Goal: Use online tool/utility: Utilize a website feature to perform a specific function

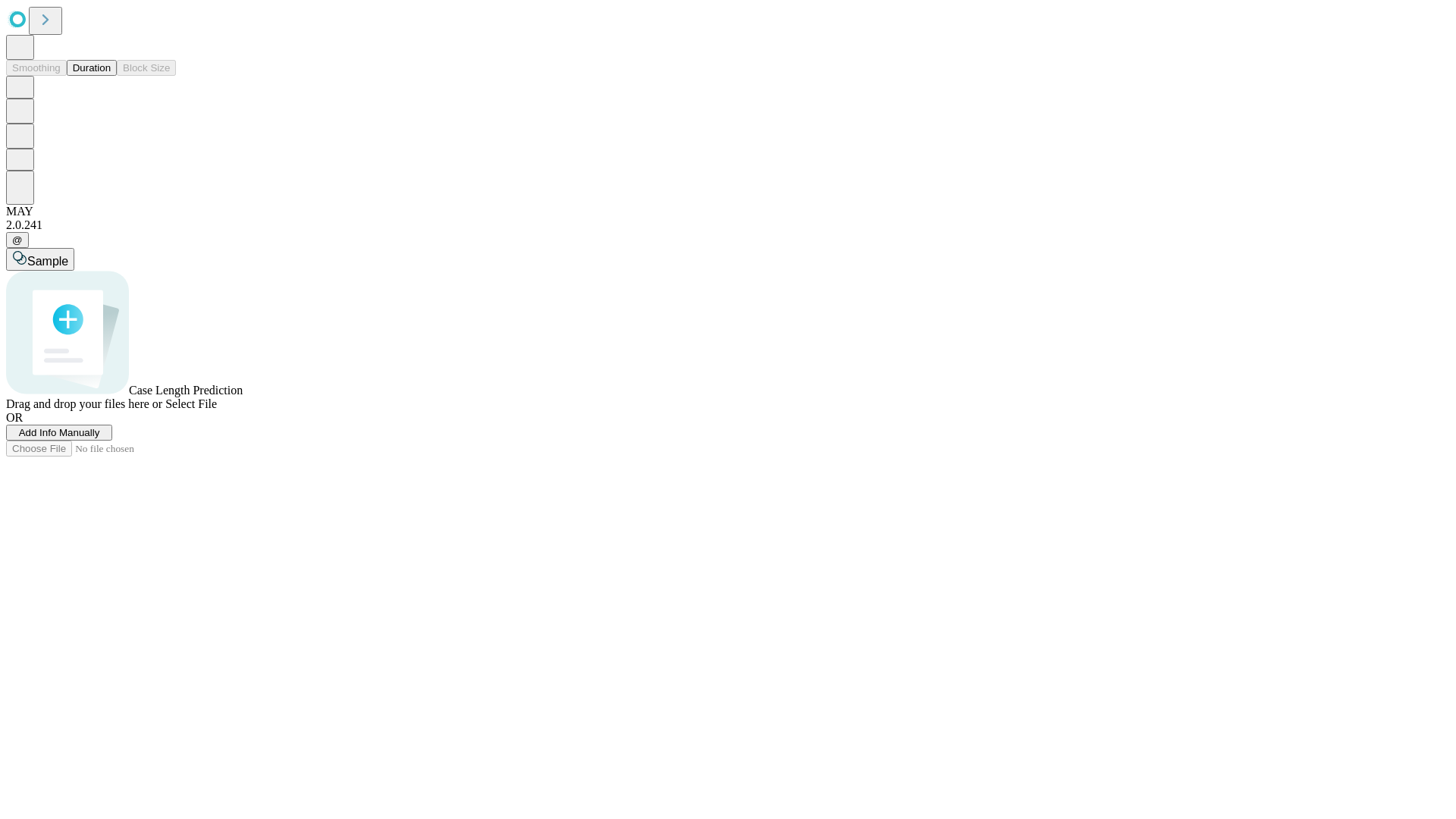
click at [217, 410] on span "Select File" at bounding box center [191, 403] width 51 height 13
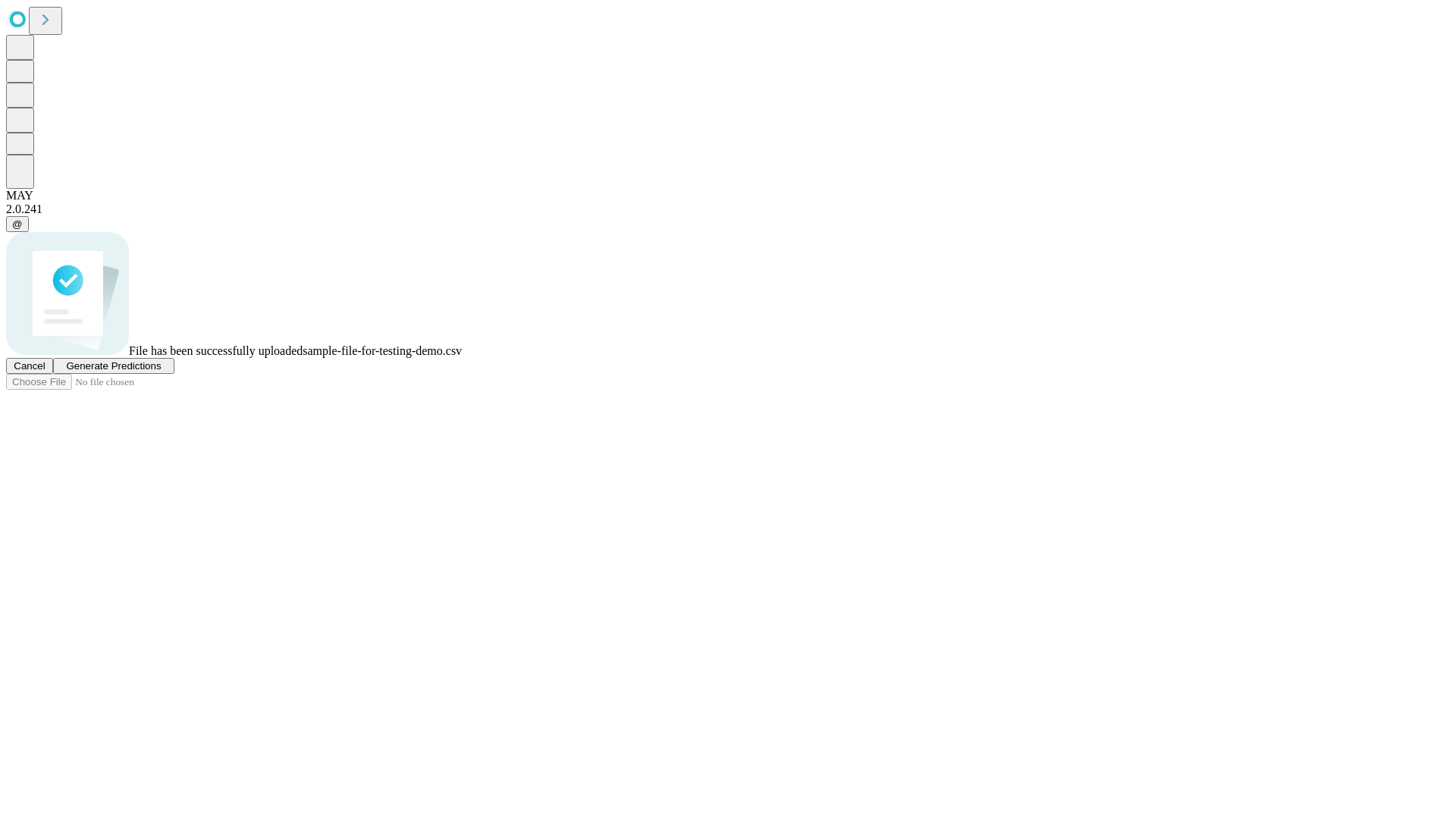
click at [160, 371] on span "Generate Predictions" at bounding box center [114, 366] width 95 height 12
